Goal: Check status: Check status

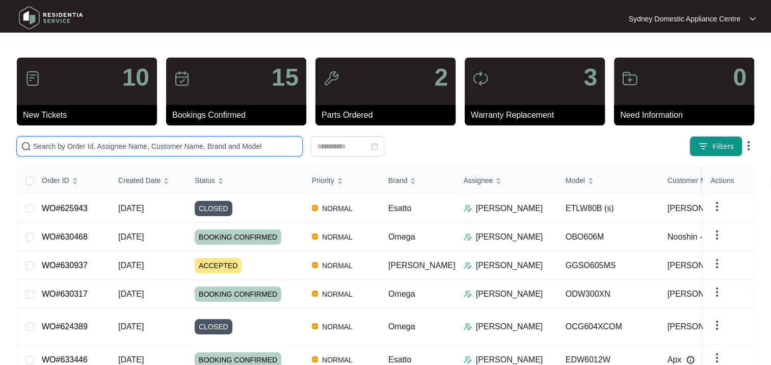
click at [65, 147] on input "text" at bounding box center [165, 146] width 265 height 11
paste input "627794"
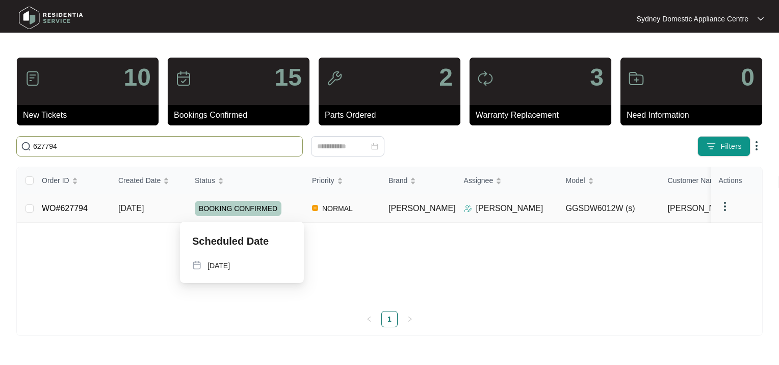
type input "627794"
click at [260, 206] on span "BOOKING CONFIRMED" at bounding box center [238, 208] width 87 height 15
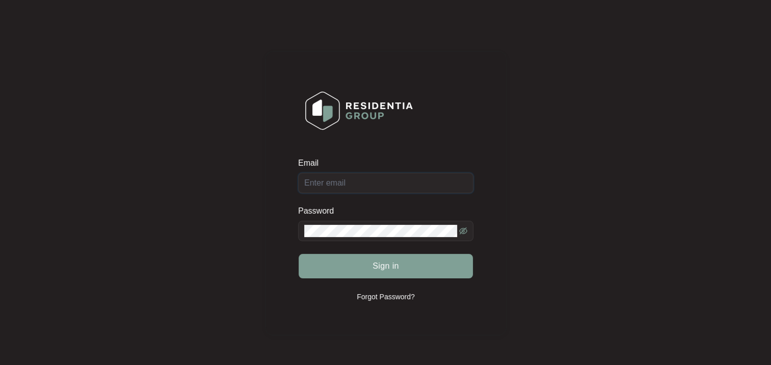
type input "[PERSON_NAME][EMAIL_ADDRESS][DOMAIN_NAME][PERSON_NAME]"
click at [389, 265] on span "Sign in" at bounding box center [385, 266] width 26 height 12
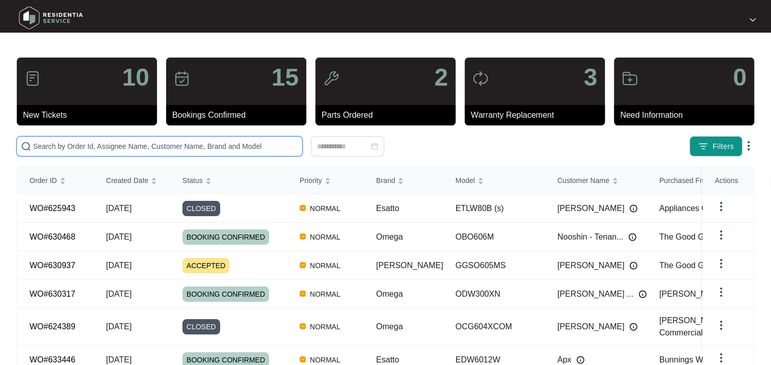
click at [56, 147] on input "text" at bounding box center [165, 146] width 265 height 11
paste input "627794"
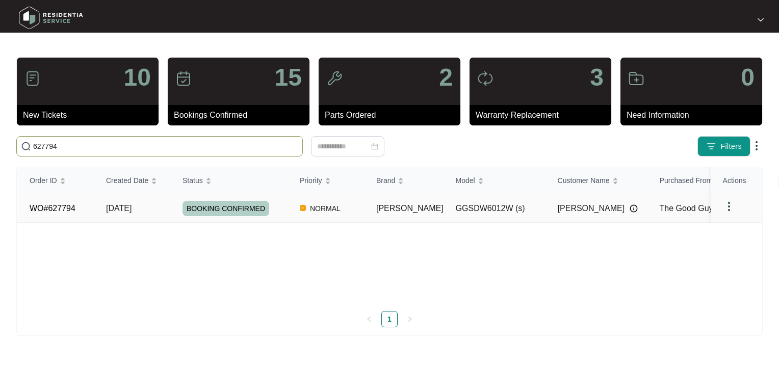
type input "627794"
click at [230, 214] on span "BOOKING CONFIRMED" at bounding box center [225, 208] width 87 height 15
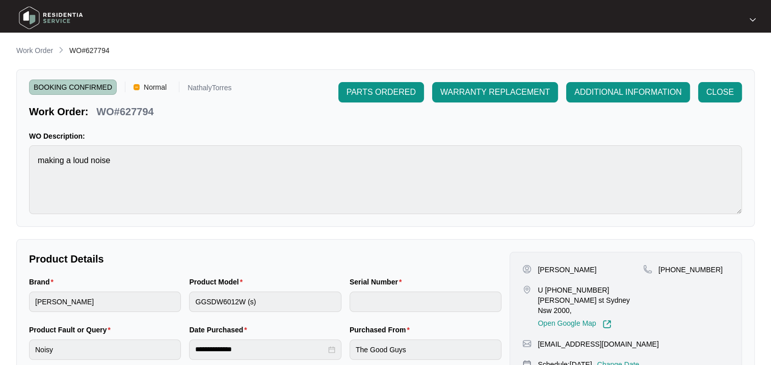
click at [652, 93] on span "ADDITIONAL INFORMATION" at bounding box center [628, 92] width 108 height 12
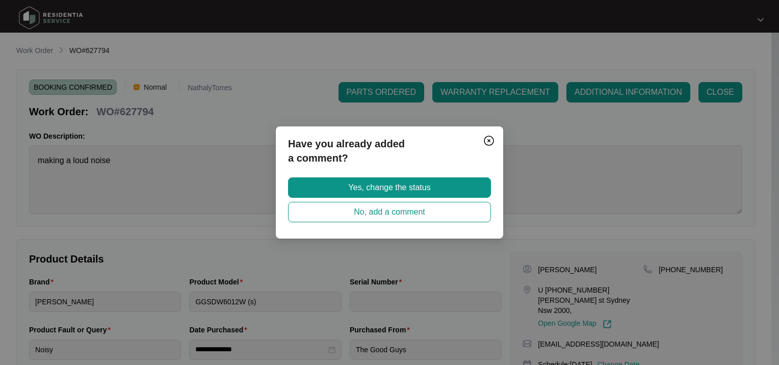
click at [392, 188] on span "Yes, change the status" at bounding box center [389, 187] width 82 height 12
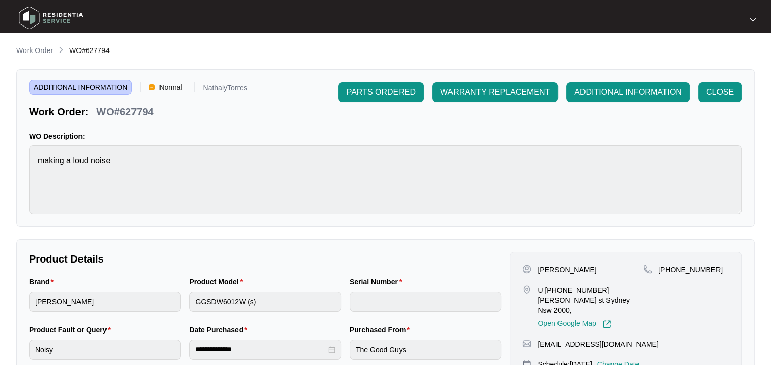
click at [189, 301] on div "Product Model GGSDW6012W (s)" at bounding box center [265, 300] width 160 height 48
click at [46, 56] on p "Work Order" at bounding box center [34, 50] width 37 height 10
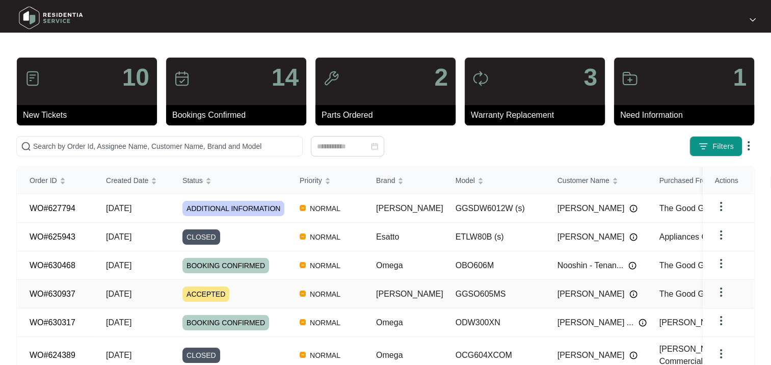
click at [242, 288] on div "ACCEPTED" at bounding box center [234, 293] width 105 height 15
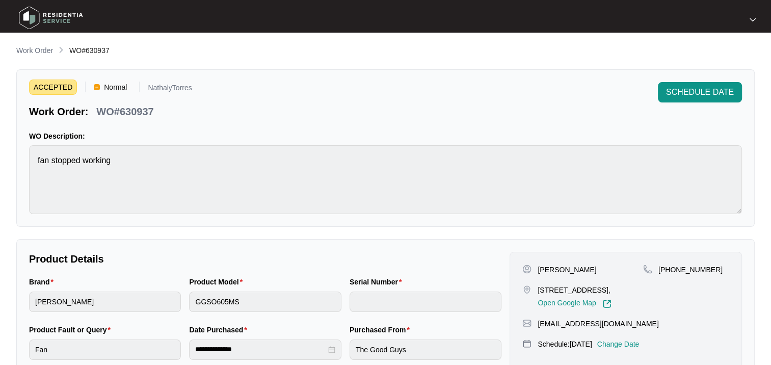
click at [137, 106] on p "WO#630937" at bounding box center [124, 111] width 57 height 14
copy p "630937"
click at [38, 50] on p "Work Order" at bounding box center [34, 50] width 37 height 10
